Goal: Information Seeking & Learning: Learn about a topic

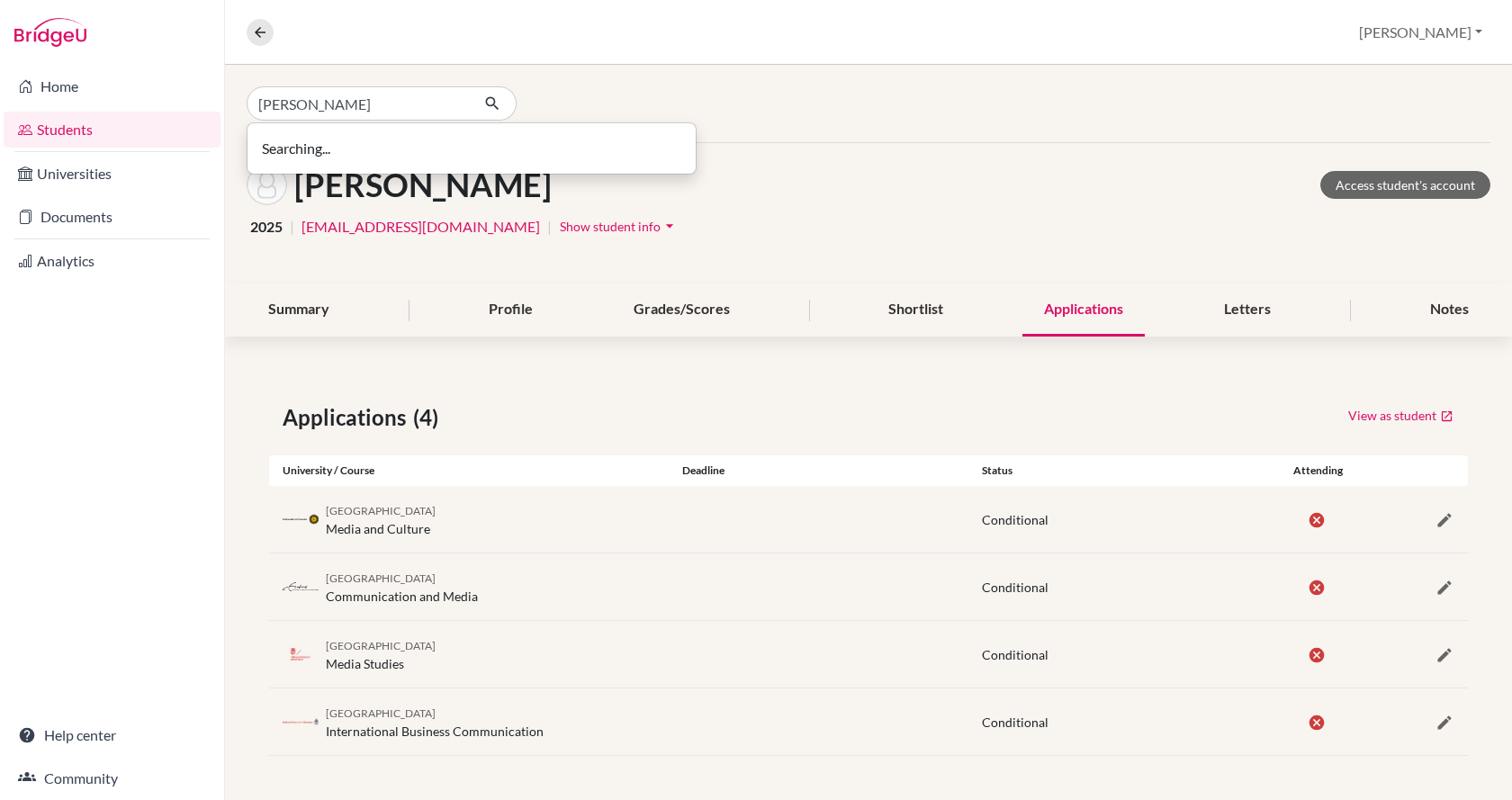
type input "[PERSON_NAME]"
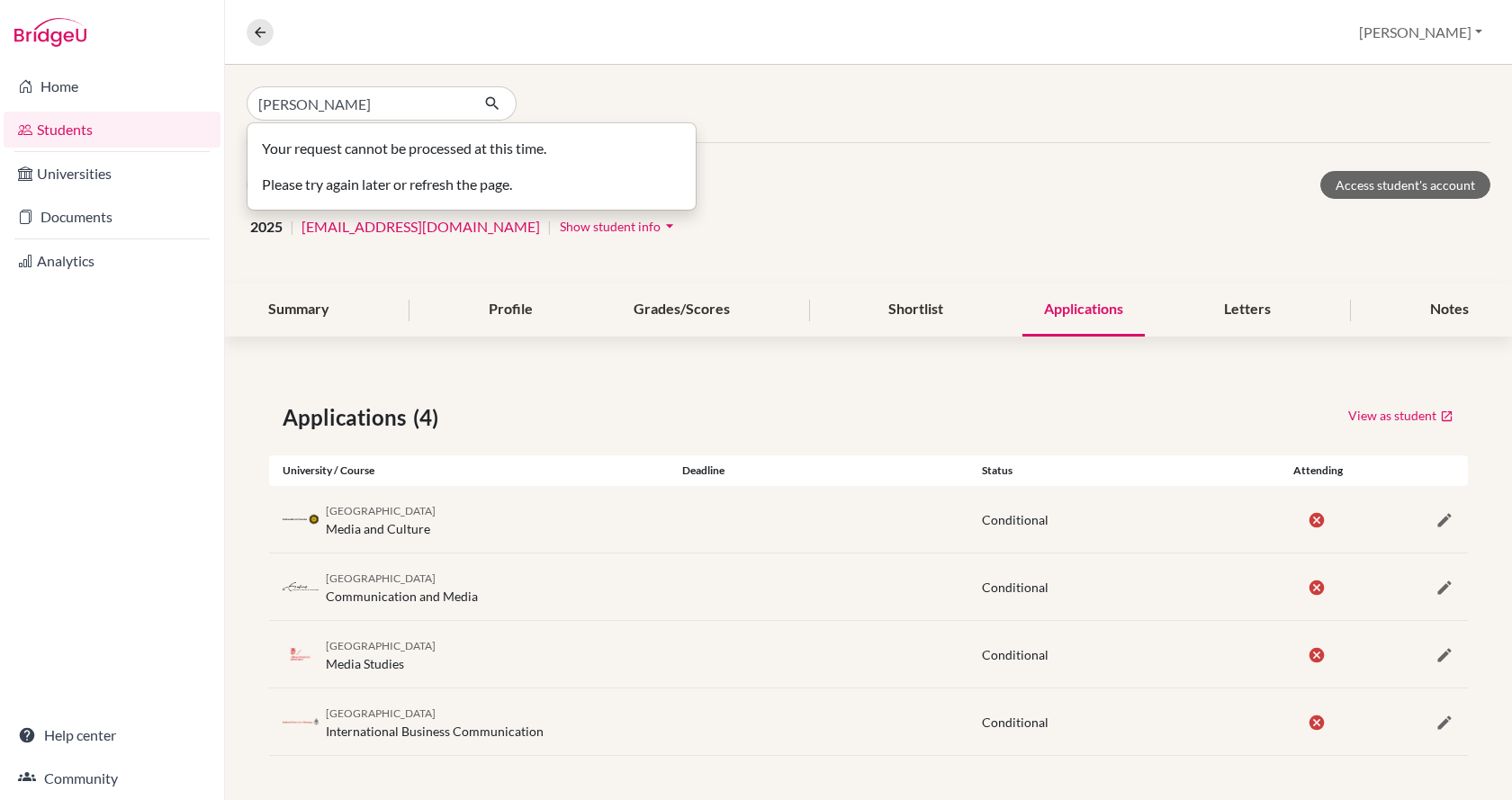
click at [102, 129] on link "Students" at bounding box center [111, 130] width 217 height 36
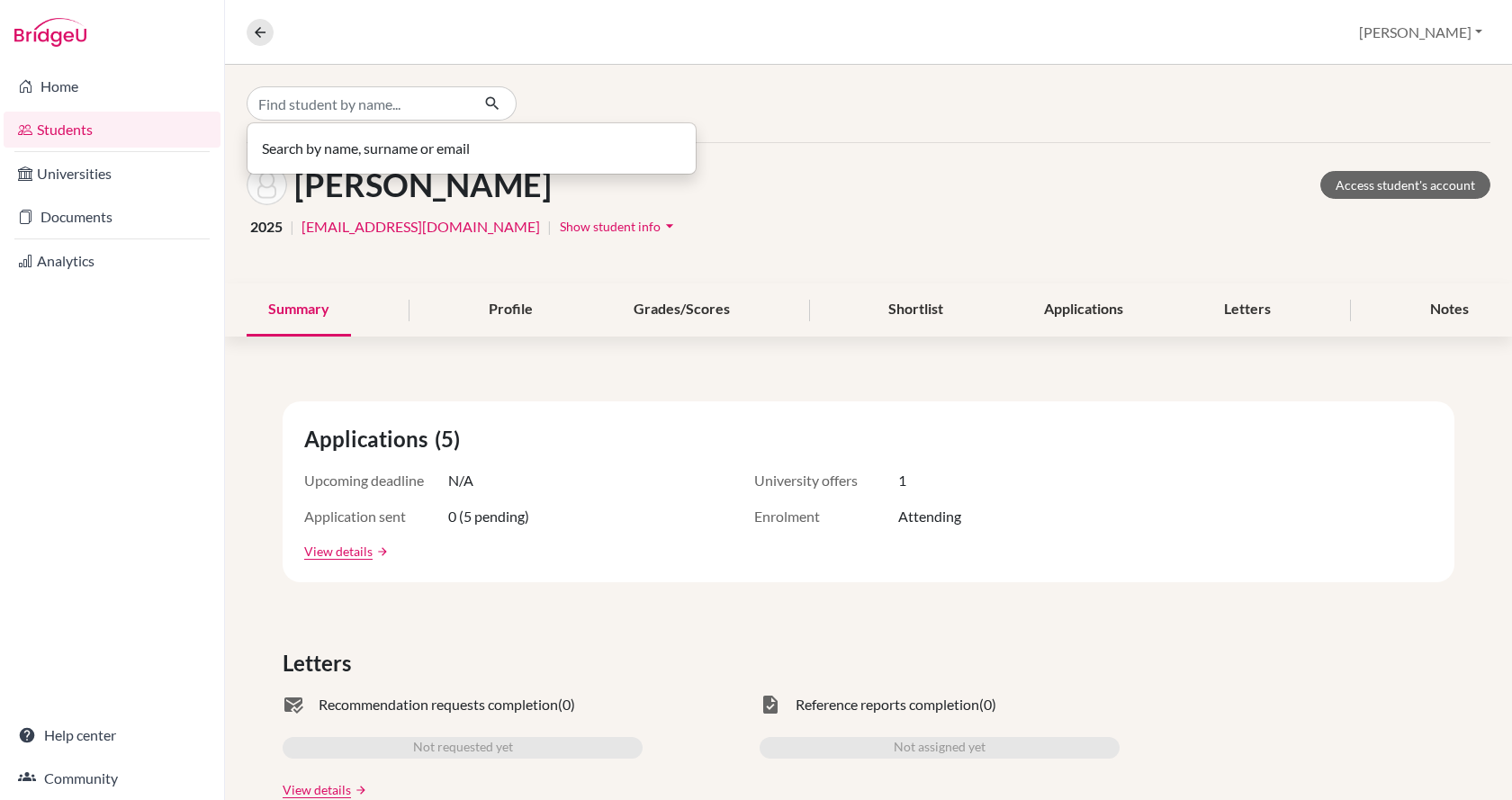
click at [408, 100] on input "Find student by name..." at bounding box center [358, 103] width 223 height 34
type input "[PERSON_NAME]"
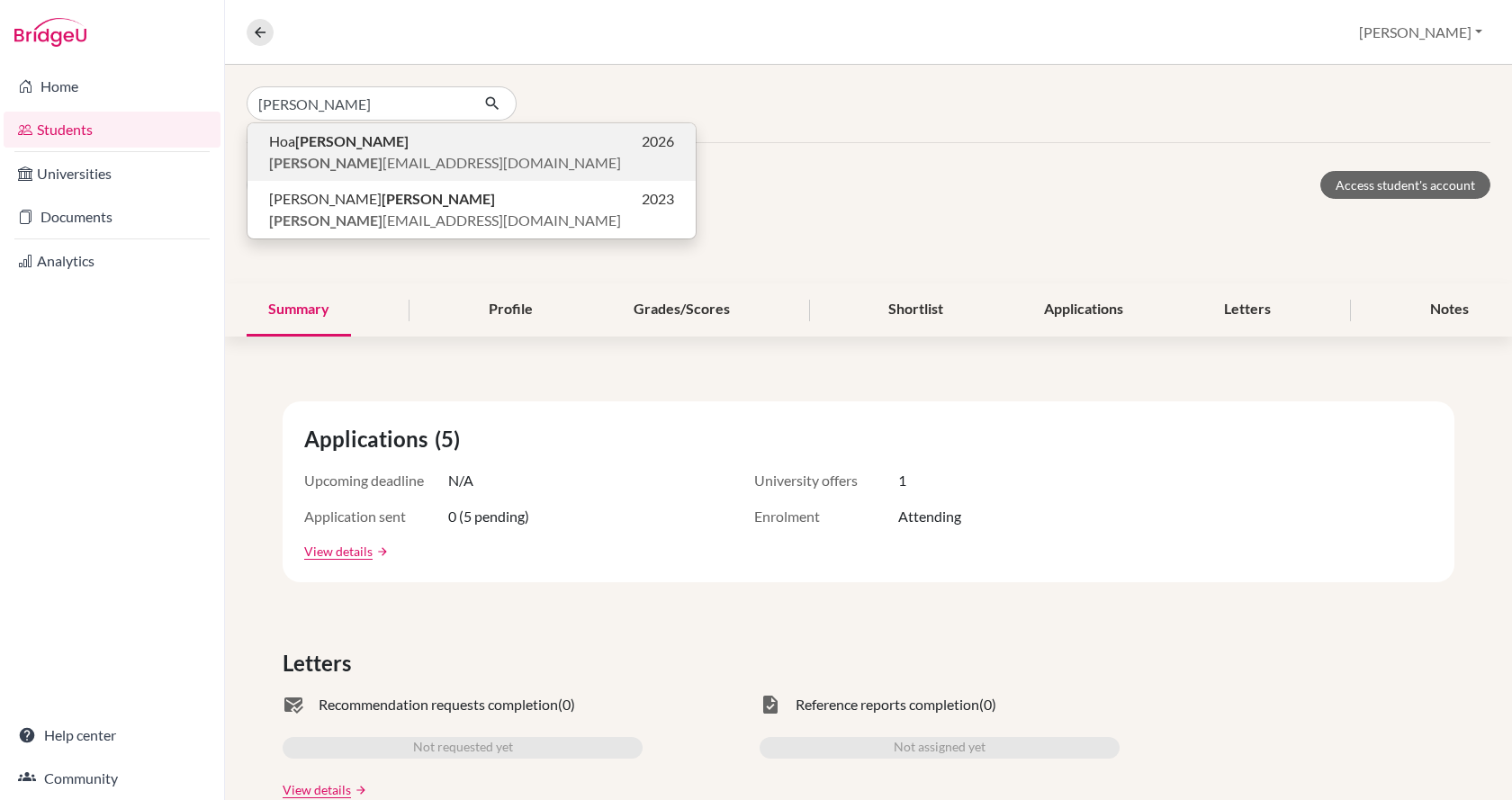
click at [385, 153] on span "bui hoalan88@gmail.com" at bounding box center [445, 163] width 352 height 22
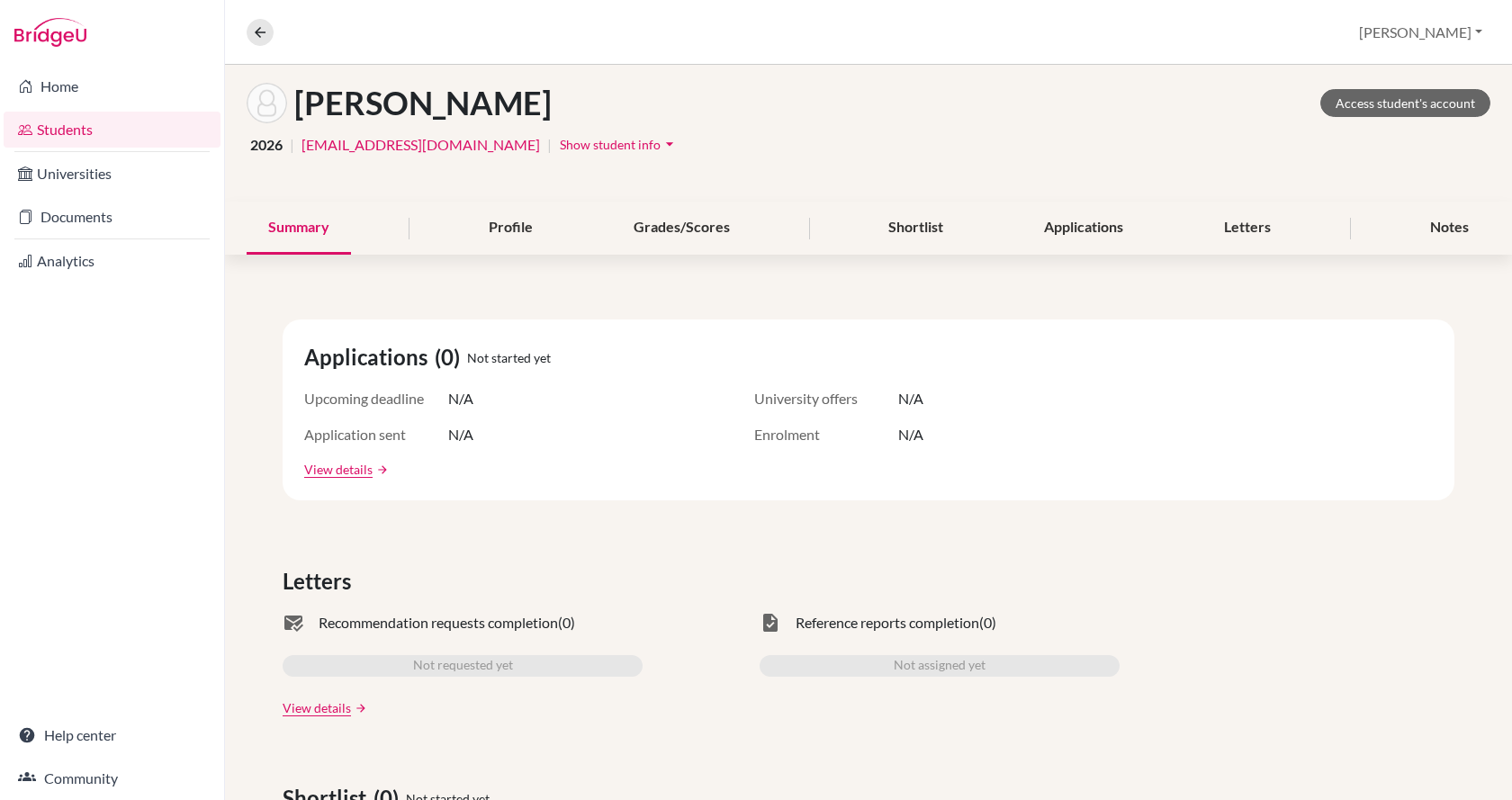
scroll to position [63, 0]
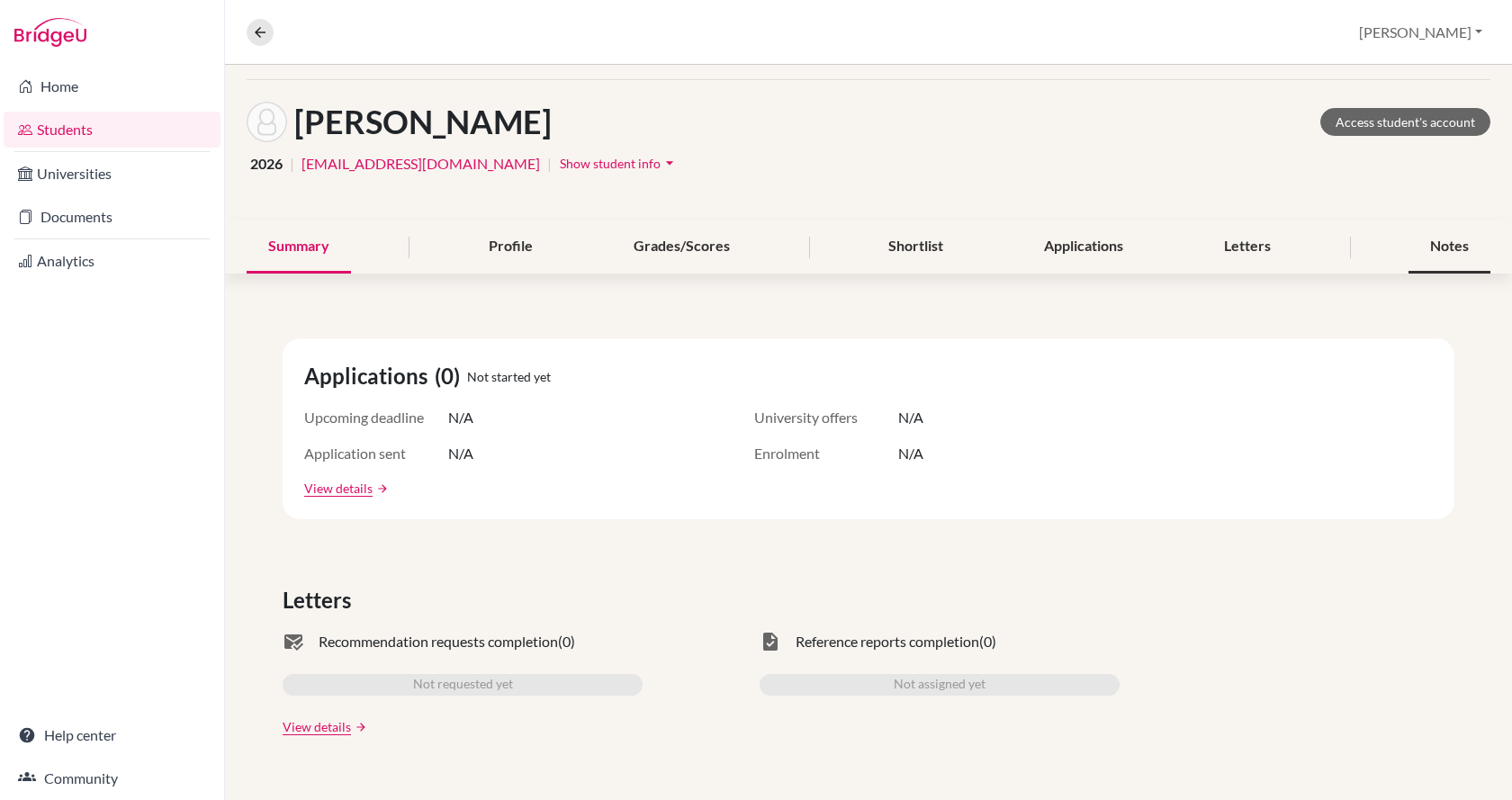
click at [1438, 255] on div "Notes" at bounding box center [1449, 247] width 82 height 54
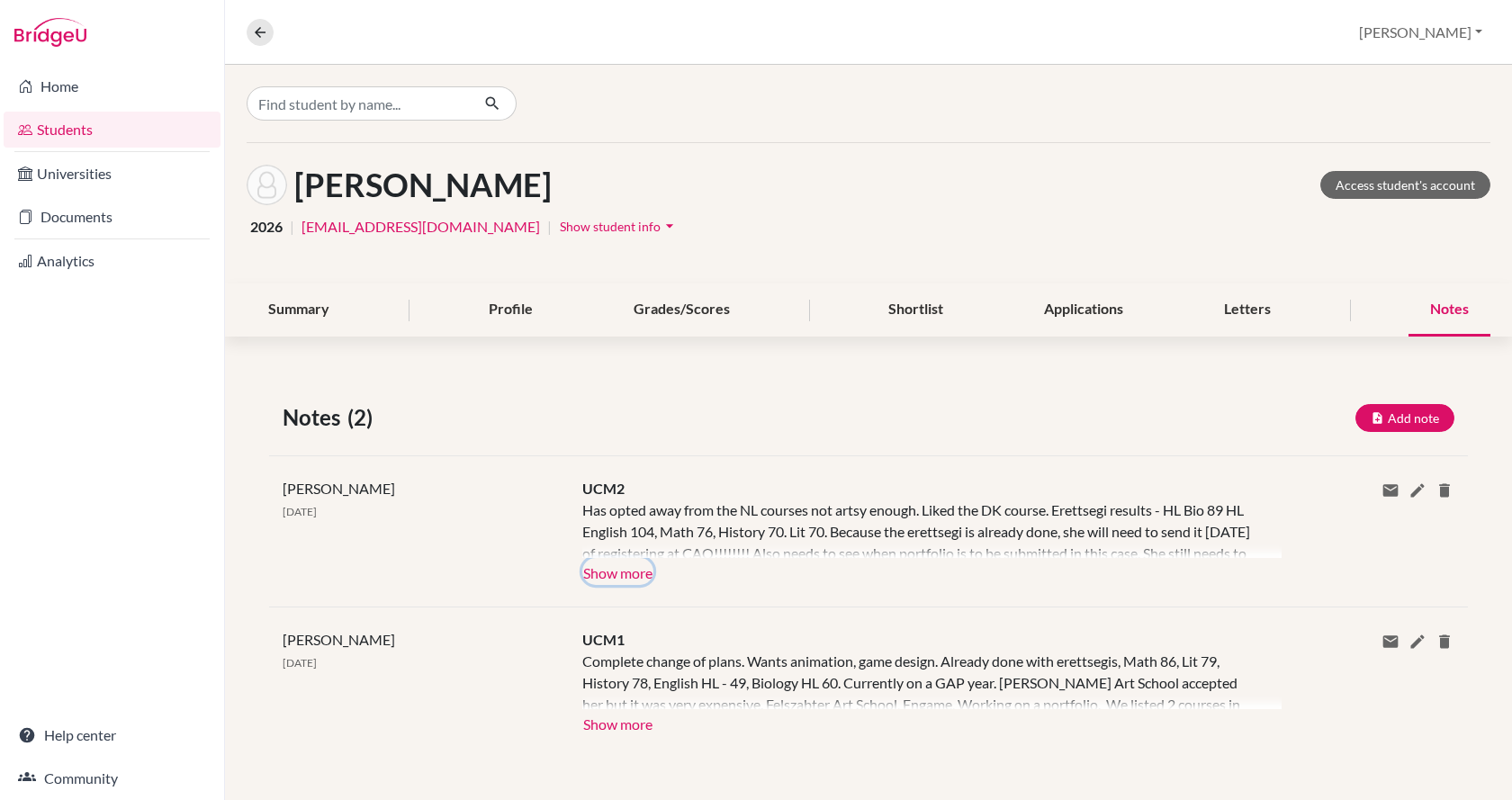
click at [606, 570] on button "Show more" at bounding box center [617, 571] width 71 height 27
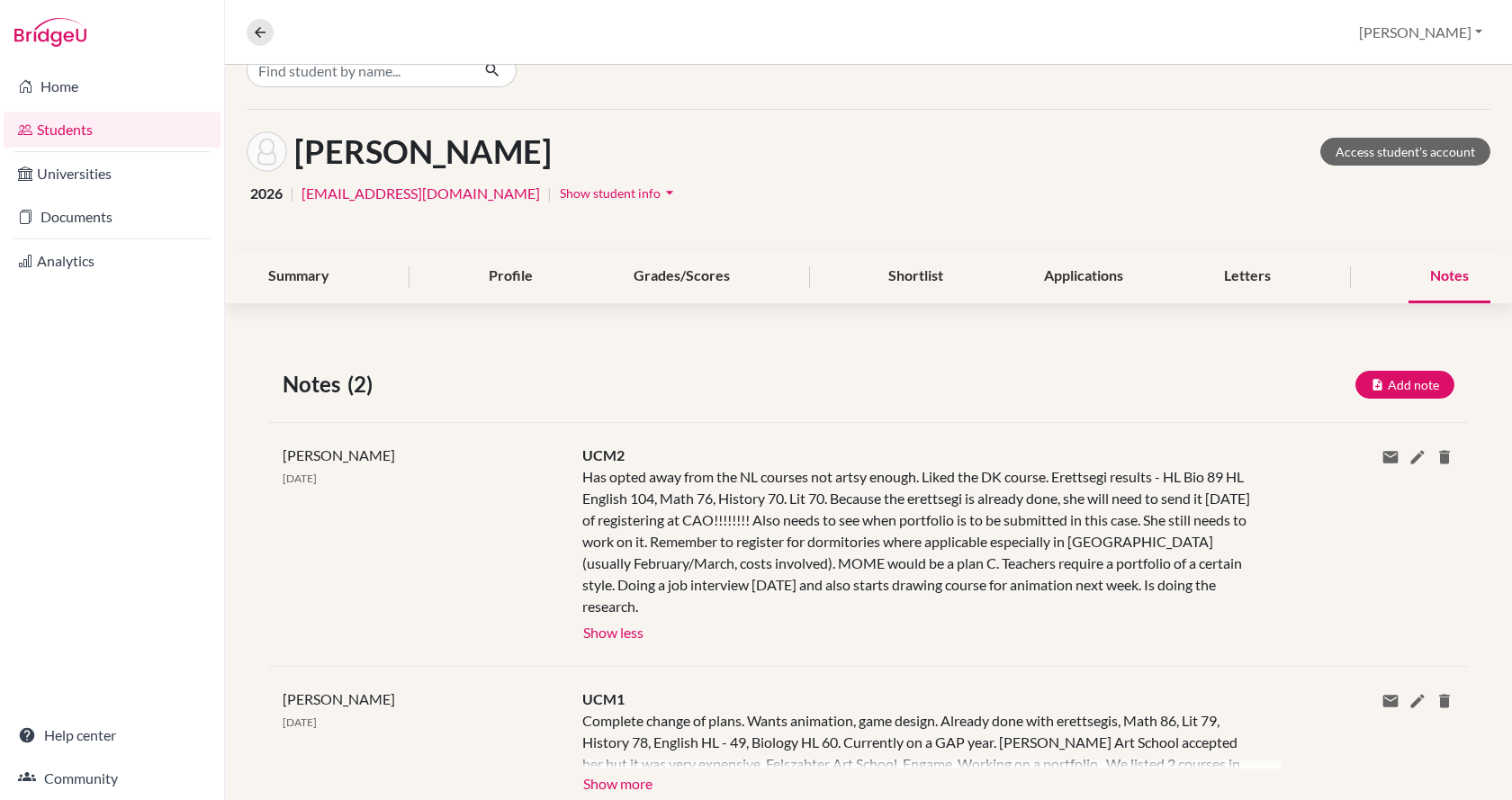
scroll to position [90, 0]
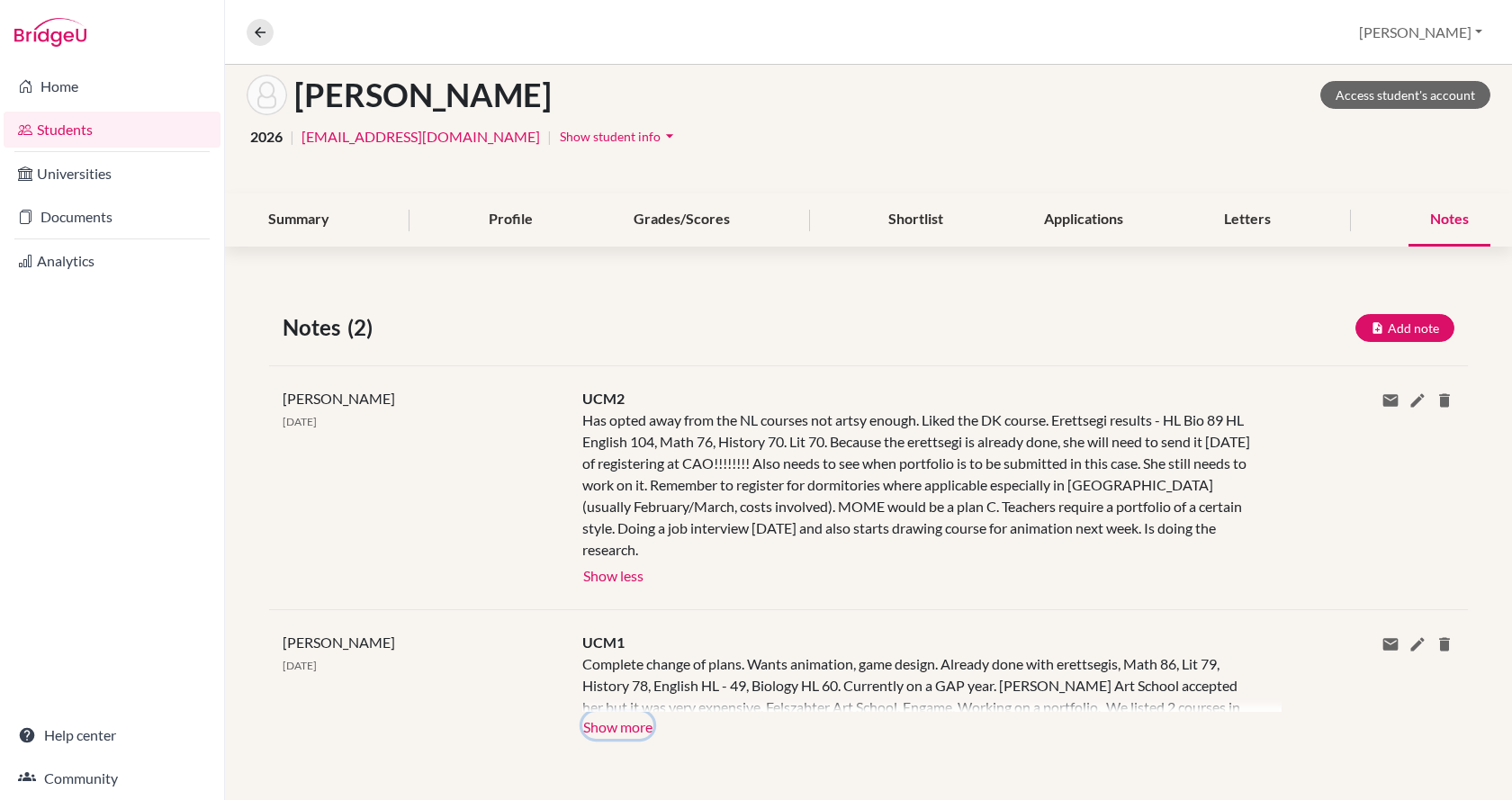
click at [626, 727] on button "Show more" at bounding box center [617, 726] width 71 height 27
